Goal: Information Seeking & Learning: Learn about a topic

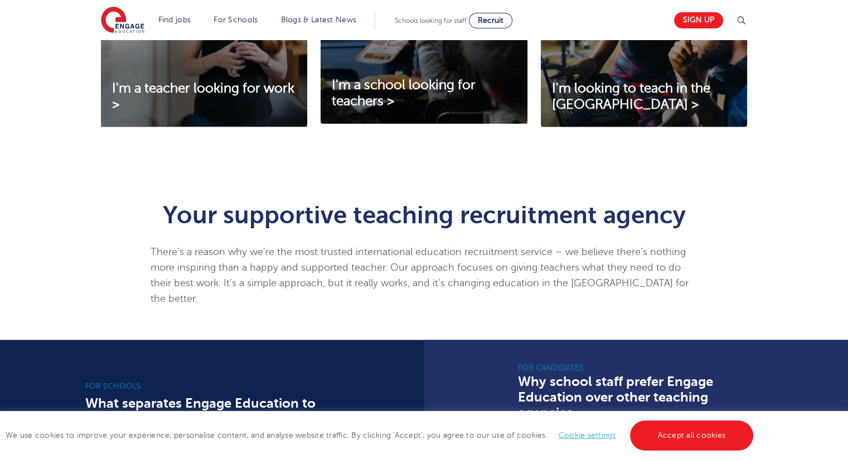
scroll to position [557, 0]
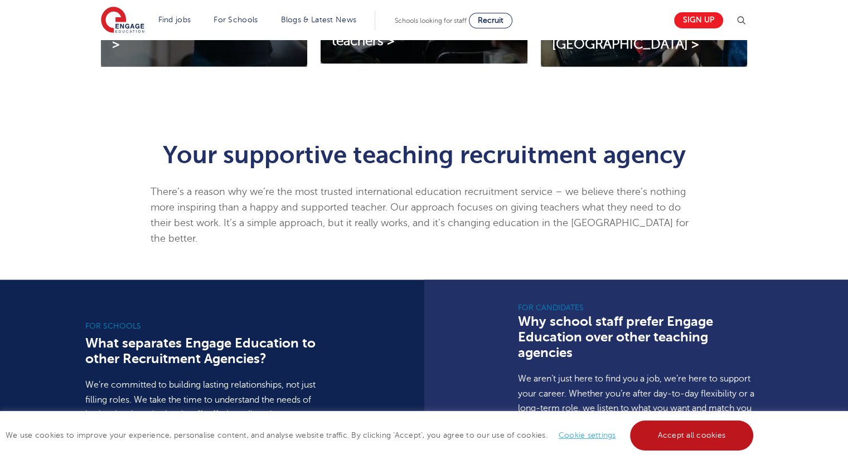
click at [651, 430] on link "Accept all cookies" at bounding box center [692, 436] width 124 height 30
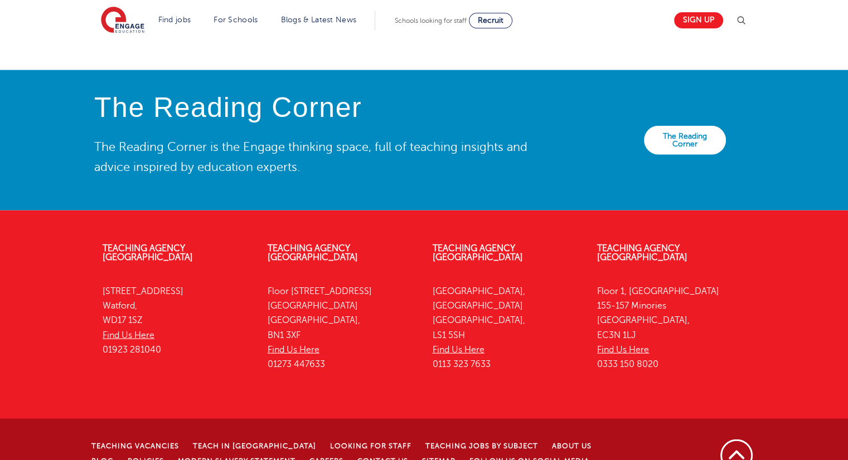
scroll to position [2537, 0]
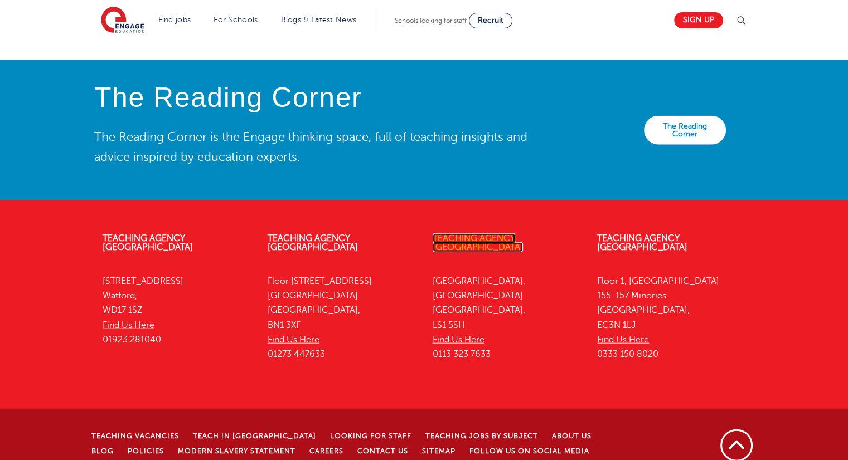
click at [484, 234] on link "Teaching Agency [GEOGRAPHIC_DATA]" at bounding box center [477, 243] width 90 height 19
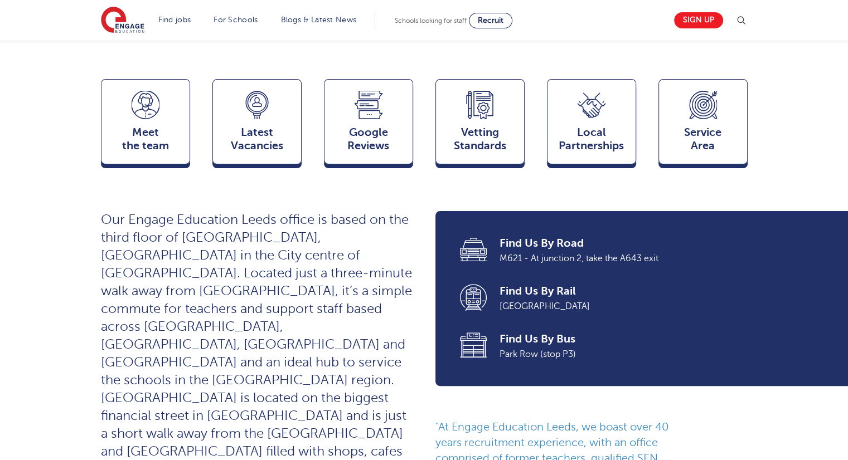
scroll to position [279, 0]
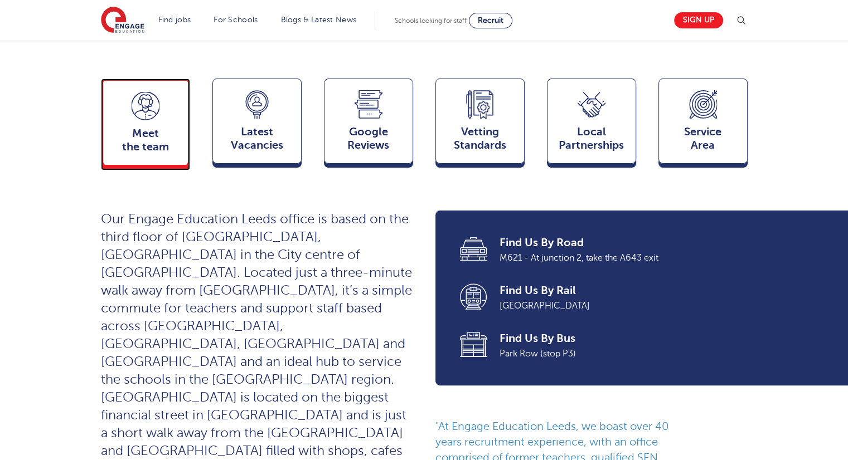
click at [149, 127] on span "Meet the team" at bounding box center [146, 140] width 74 height 27
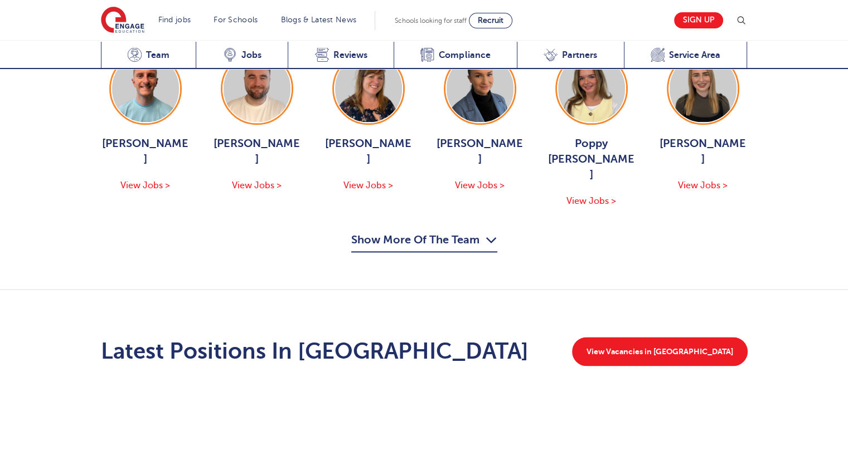
scroll to position [1217, 0]
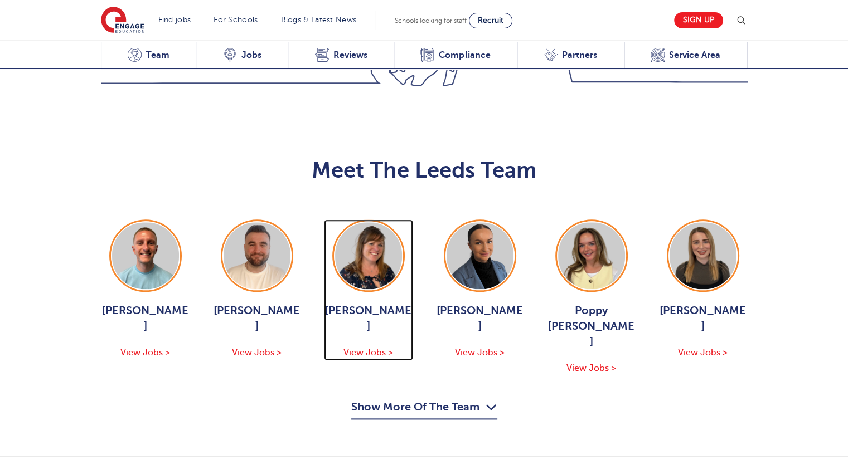
click at [361, 303] on div "Joanne Wright View Jobs >" at bounding box center [368, 331] width 89 height 57
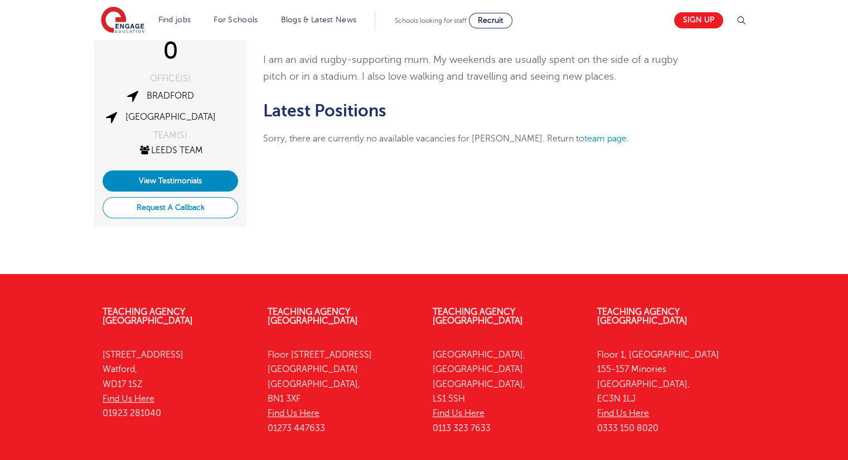
scroll to position [111, 0]
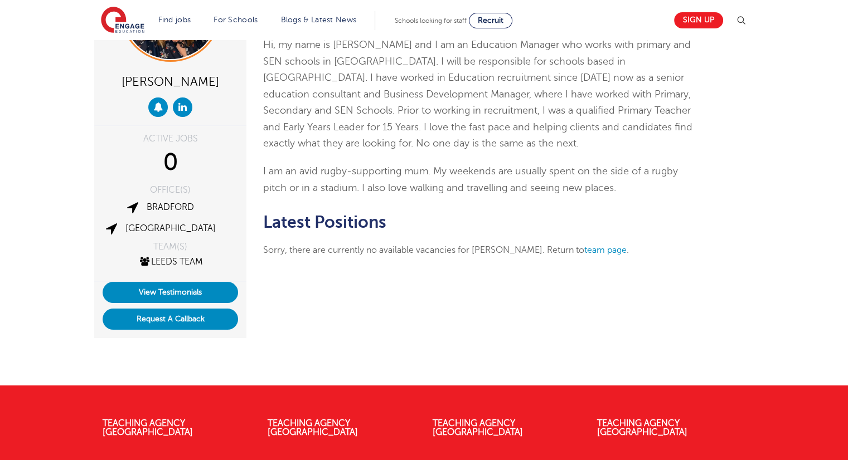
click at [288, 227] on h2 "Latest Positions" at bounding box center [480, 222] width 434 height 19
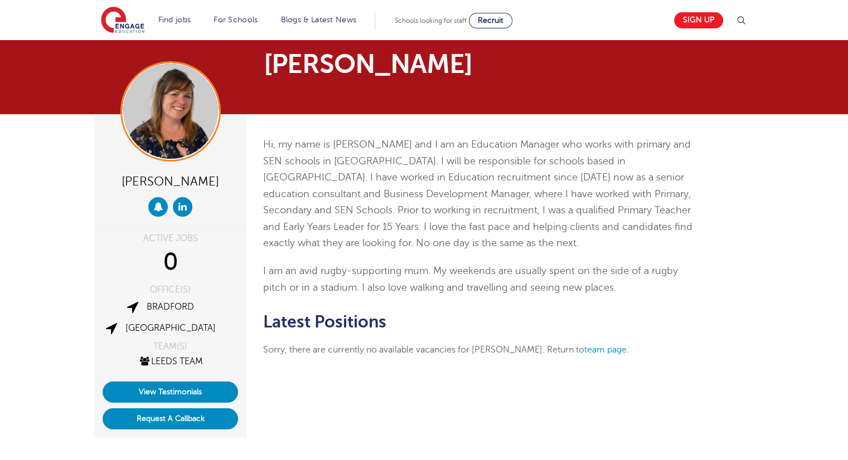
scroll to position [0, 0]
